Goal: Task Accomplishment & Management: Manage account settings

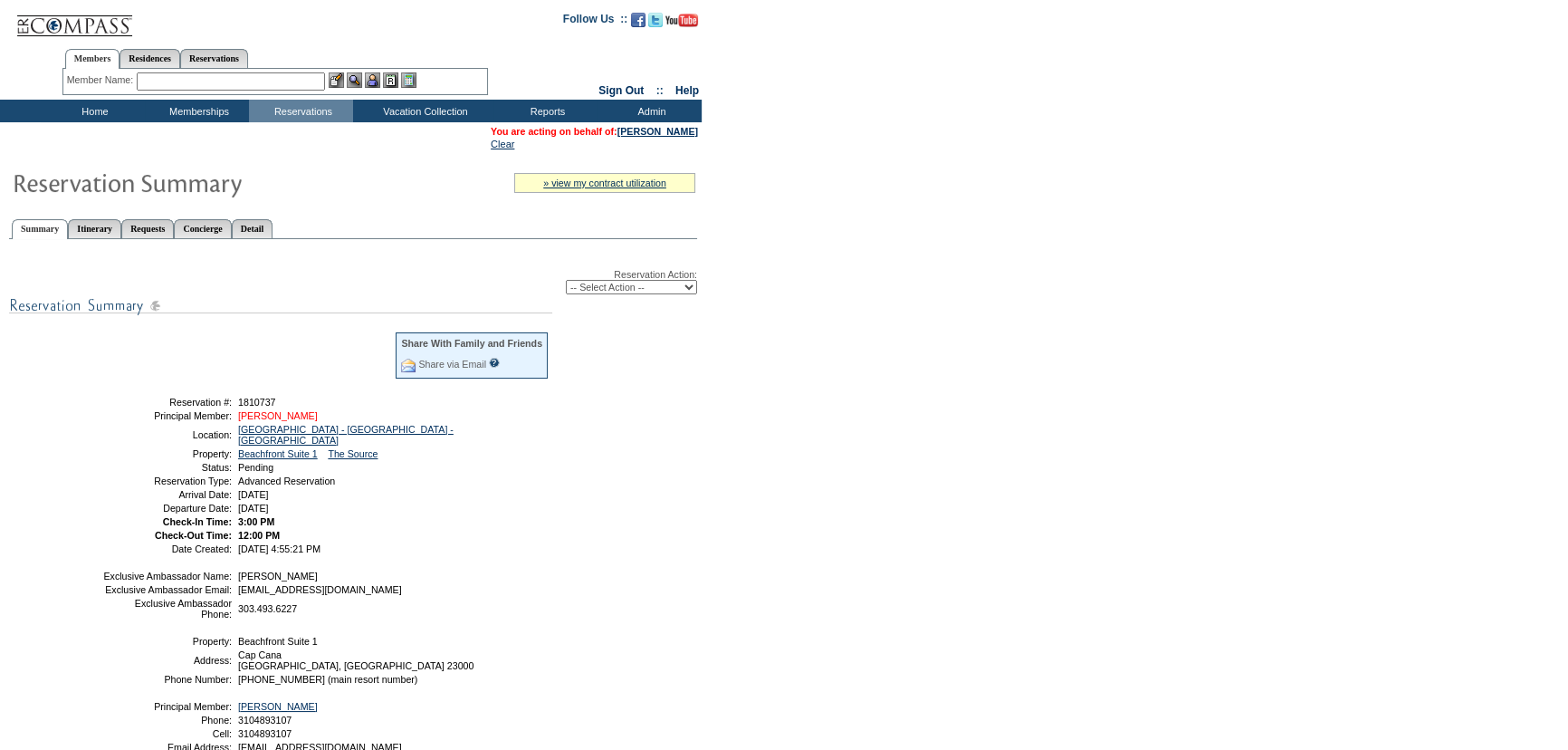
click at [284, 412] on link "[PERSON_NAME]" at bounding box center [278, 415] width 80 height 11
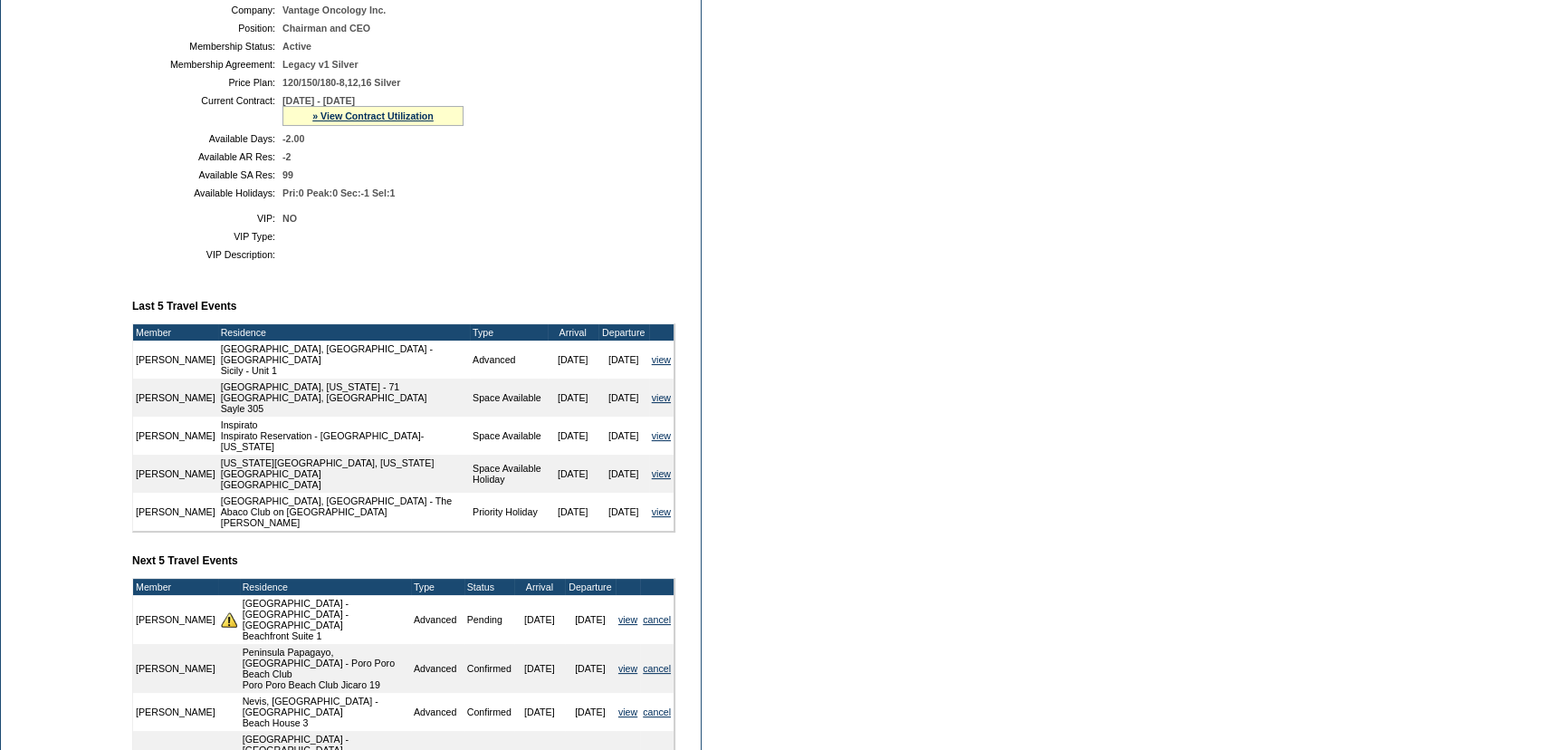
scroll to position [494, 0]
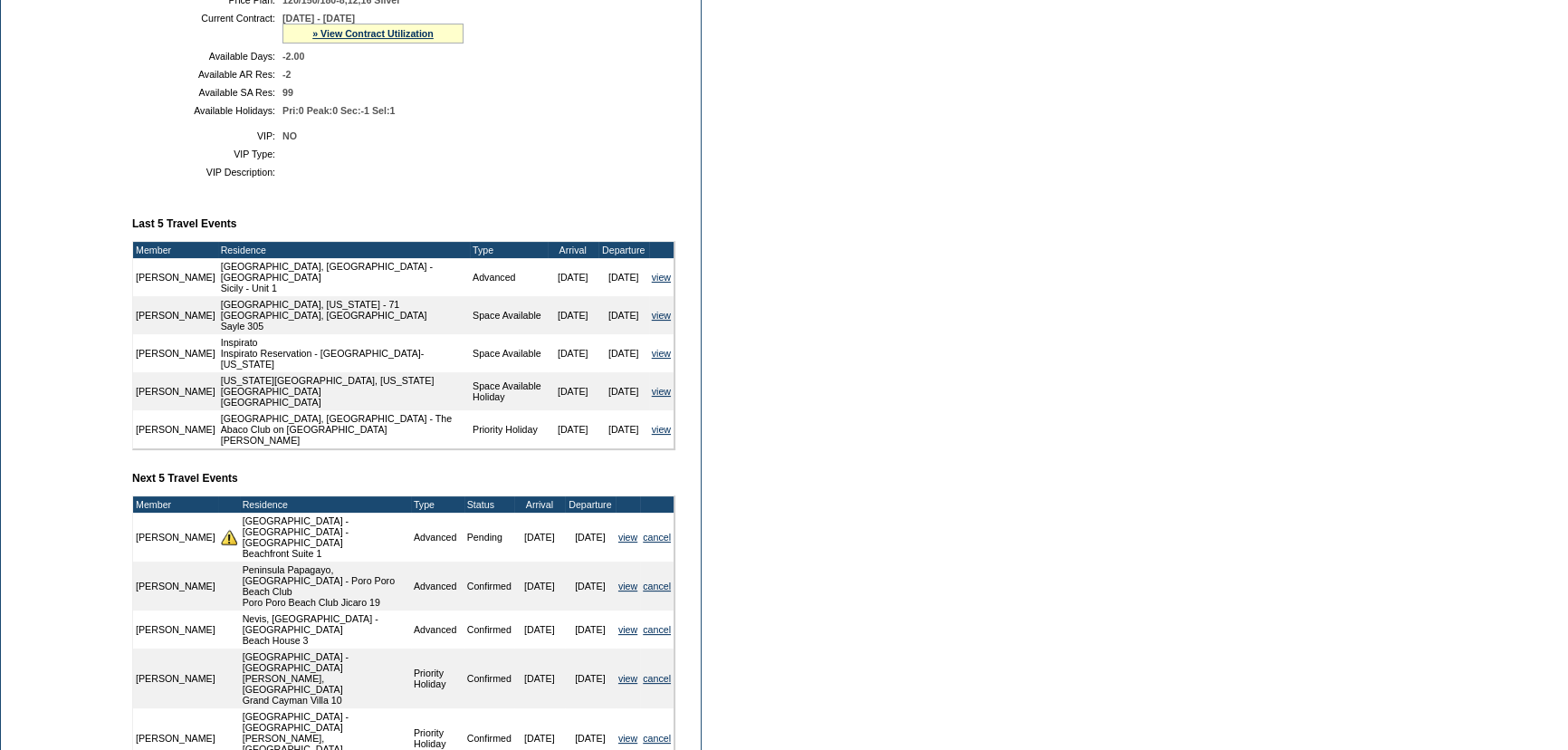
click at [657, 450] on td "Member Account Details Primary Member: Member Since: [DATE] Member Name: [PERSO…" at bounding box center [411, 265] width 557 height 1072
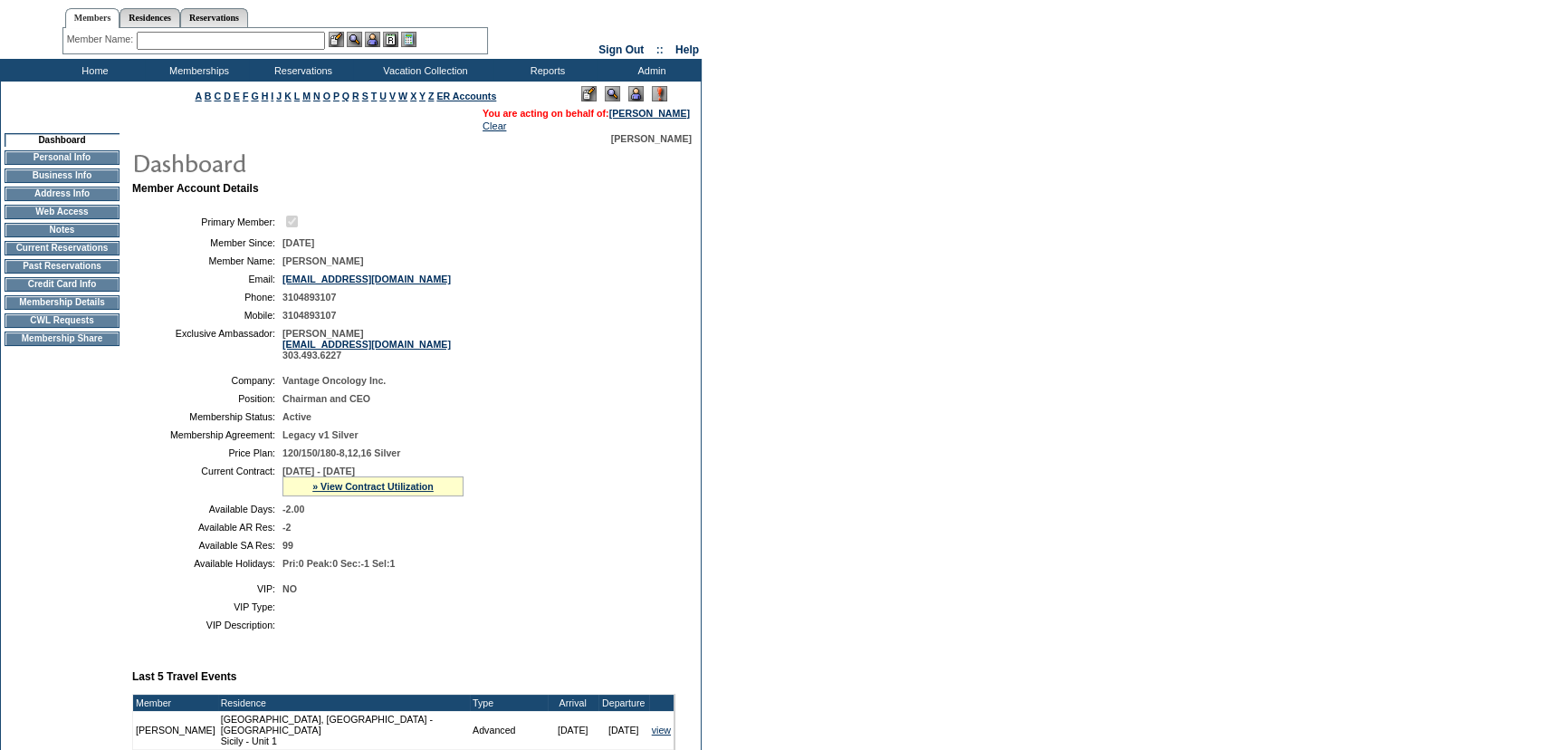
scroll to position [0, 0]
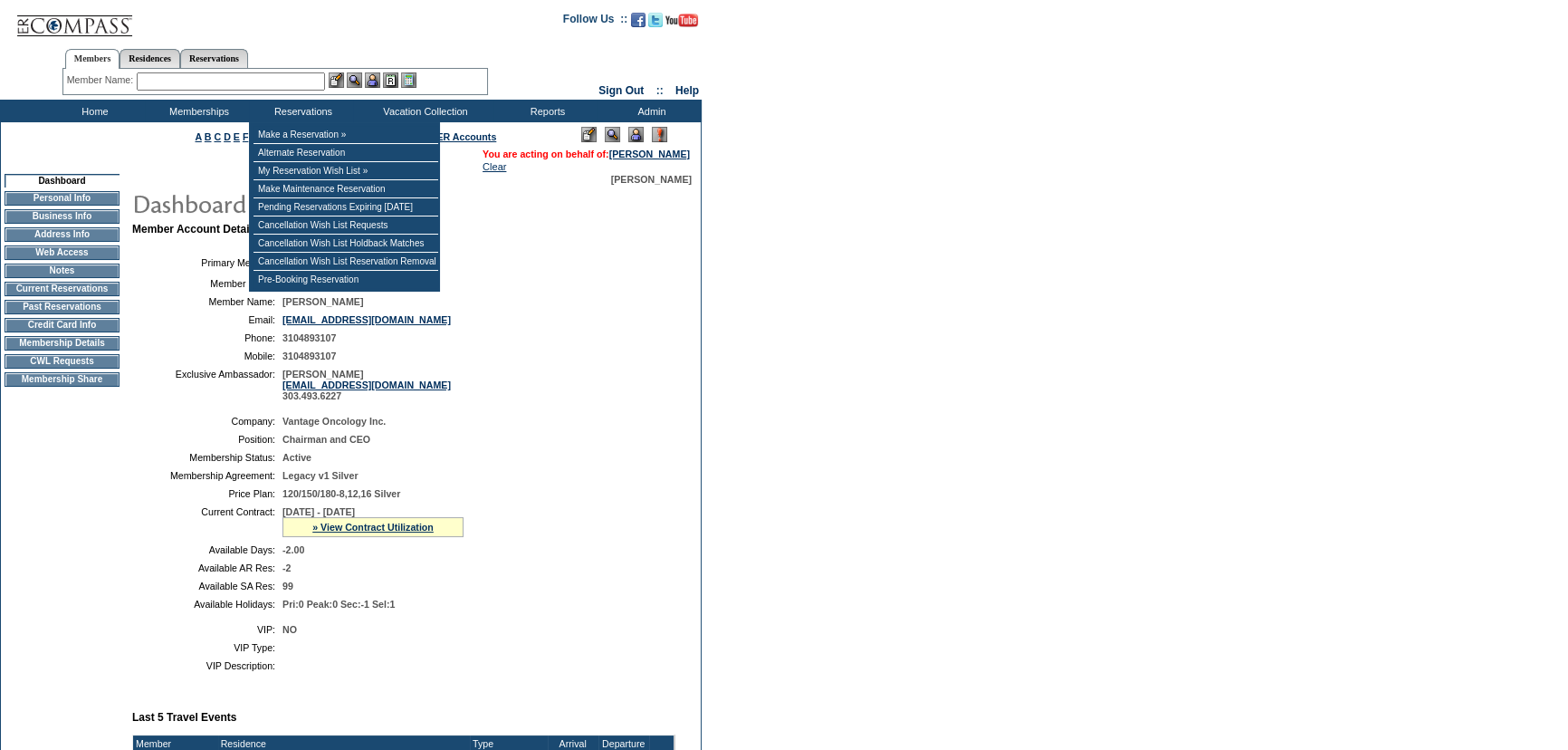
click at [289, 82] on input "text" at bounding box center [230, 81] width 188 height 19
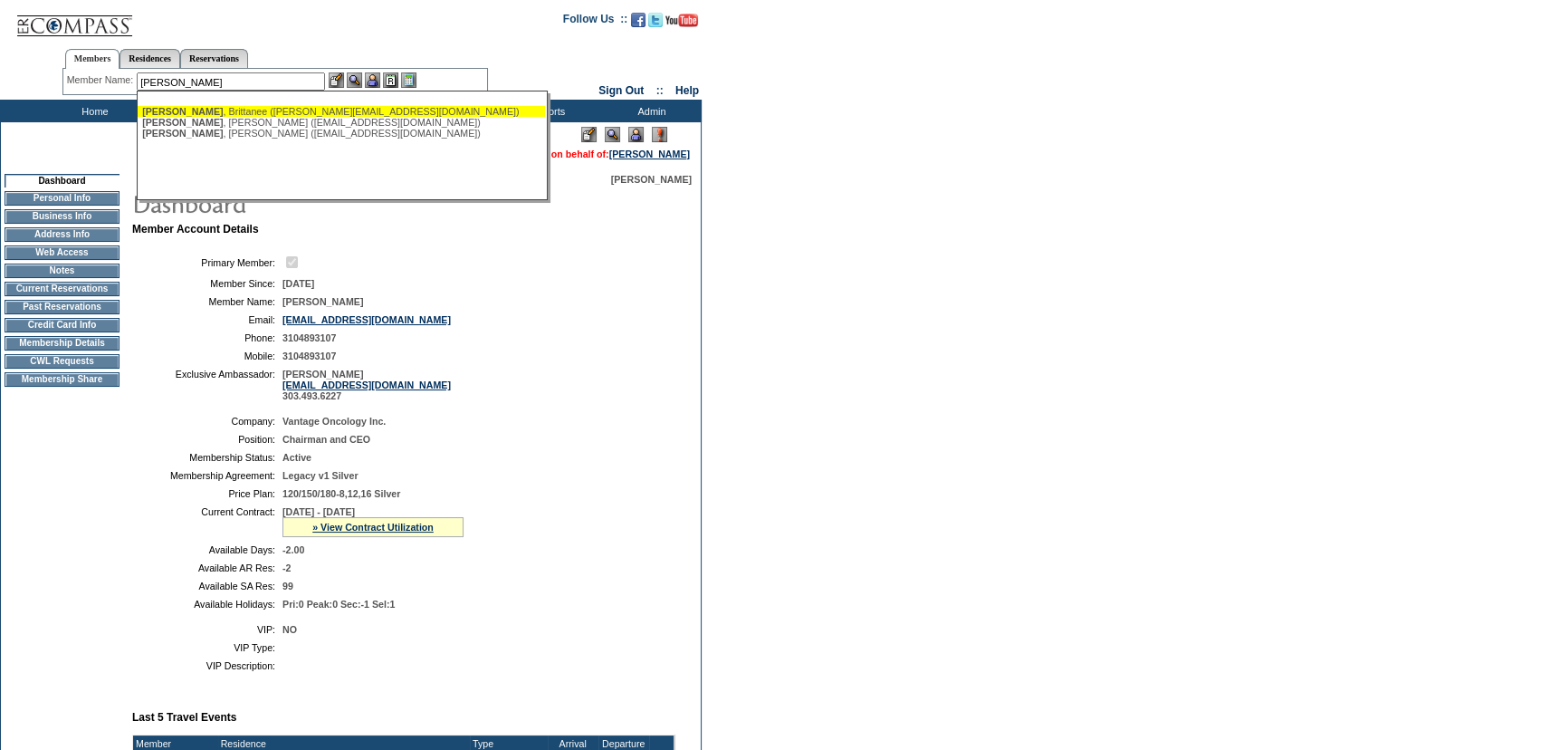
click at [289, 107] on div "[PERSON_NAME] ([PERSON_NAME][EMAIL_ADDRESS][DOMAIN_NAME])" at bounding box center [341, 111] width 398 height 11
type input "[PERSON_NAME] ([PERSON_NAME][EMAIL_ADDRESS][DOMAIN_NAME])"
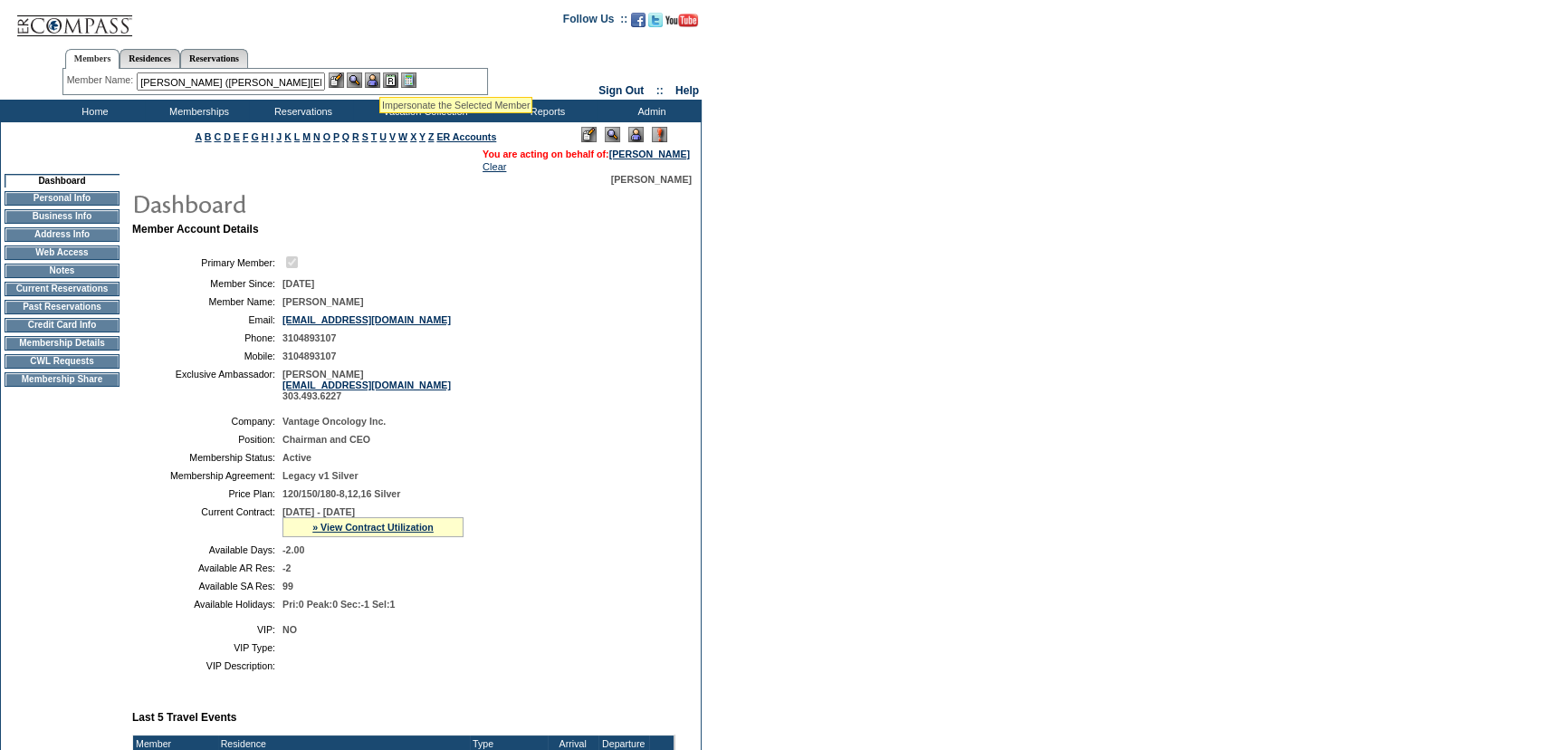
click at [380, 75] on img at bounding box center [373, 80] width 16 height 16
click at [359, 79] on img at bounding box center [355, 80] width 16 height 16
